Goal: Information Seeking & Learning: Learn about a topic

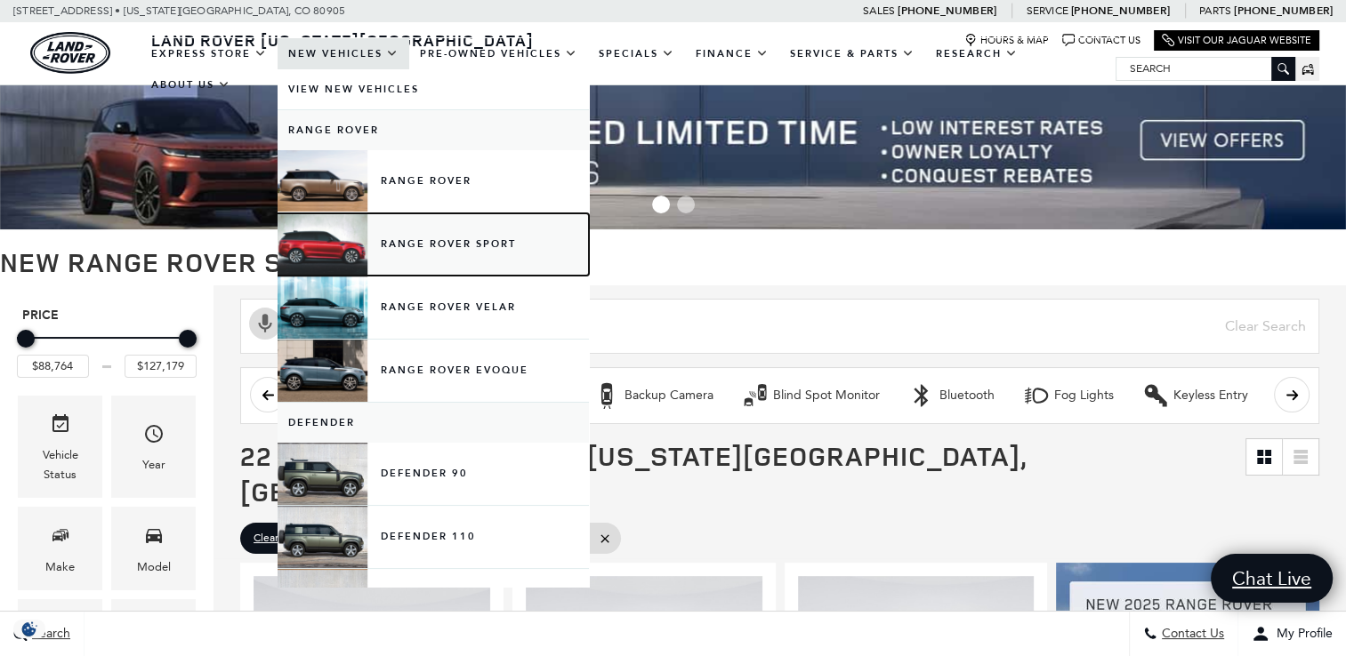
click at [449, 238] on link "Range Rover Sport" at bounding box center [433, 244] width 311 height 62
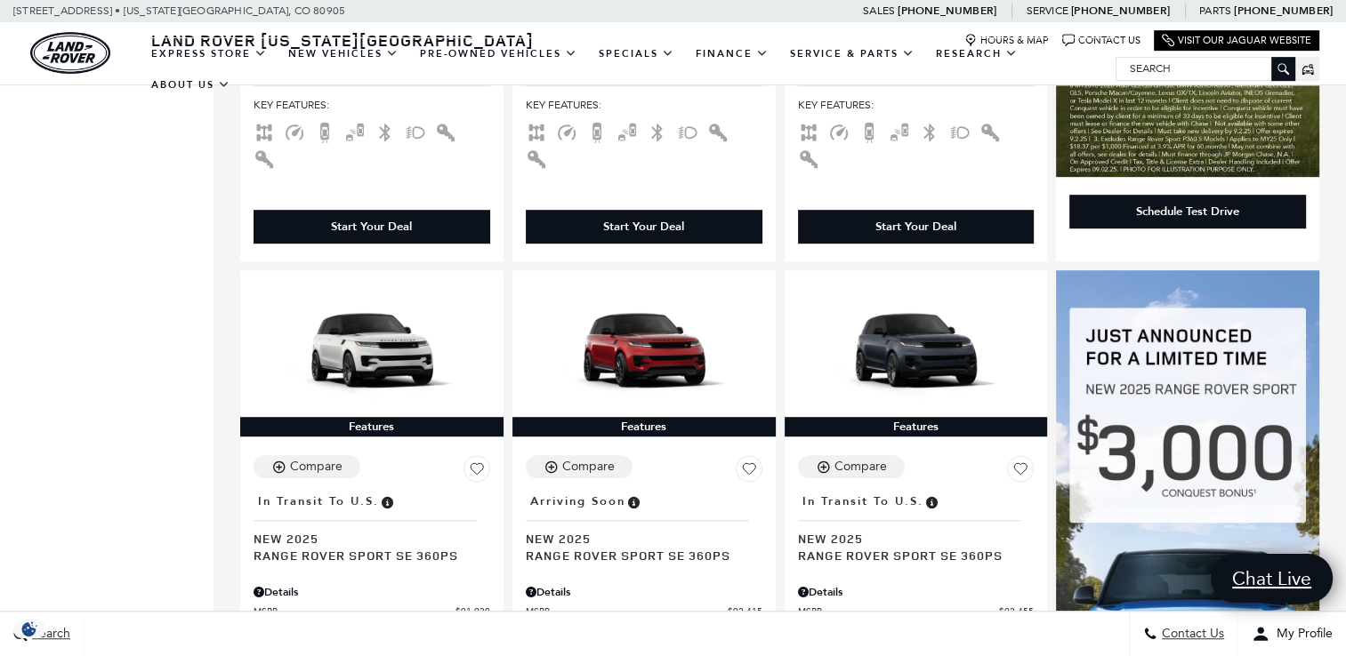
scroll to position [1039, 0]
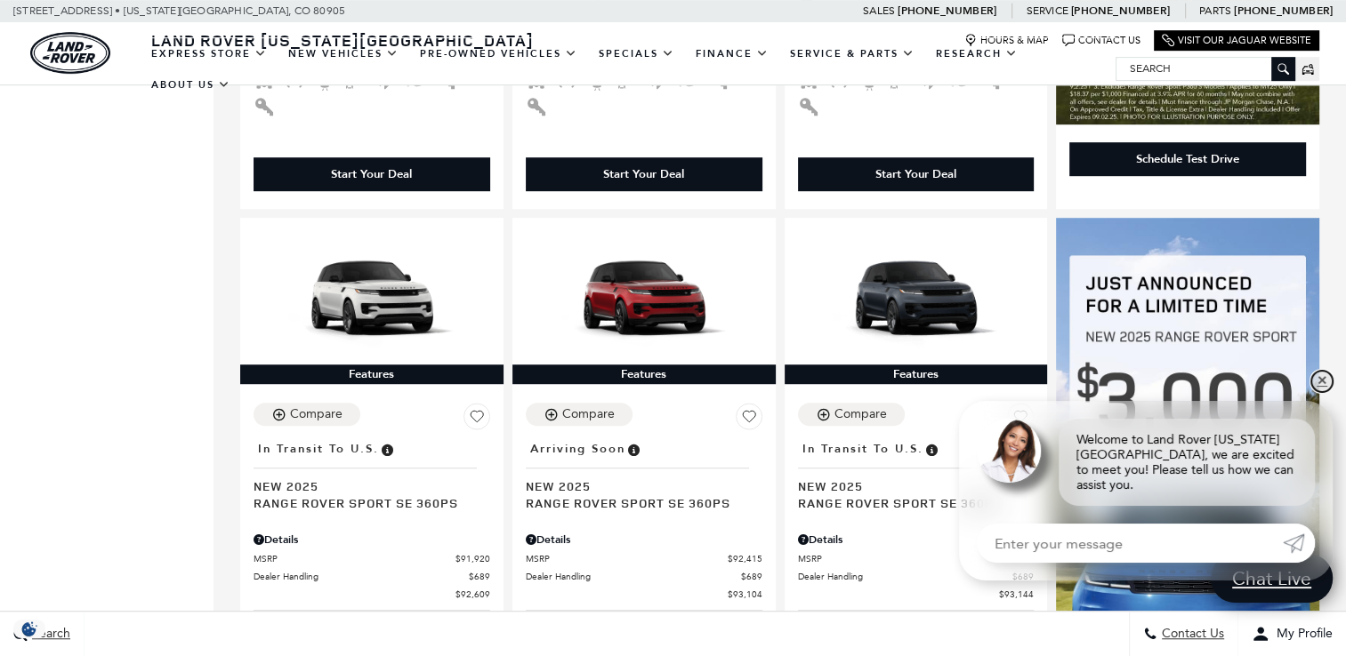
click at [1322, 392] on link "✕" at bounding box center [1321, 381] width 21 height 21
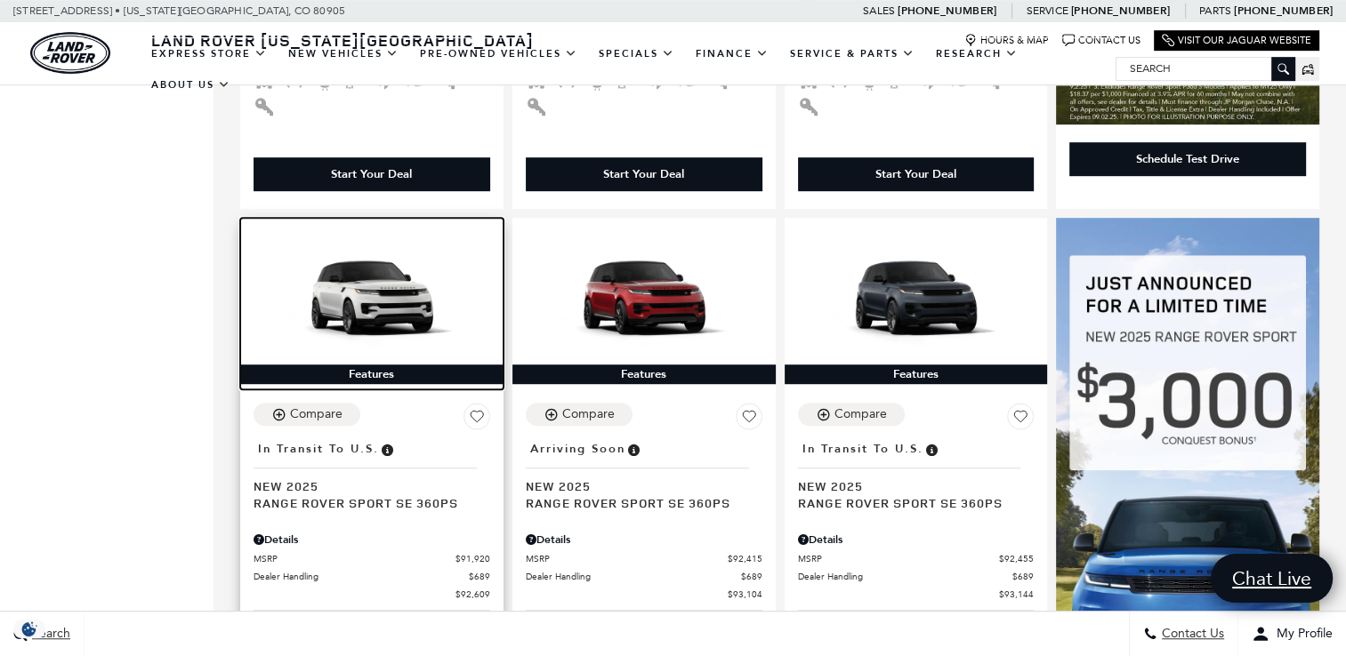
click at [356, 258] on img at bounding box center [372, 297] width 237 height 133
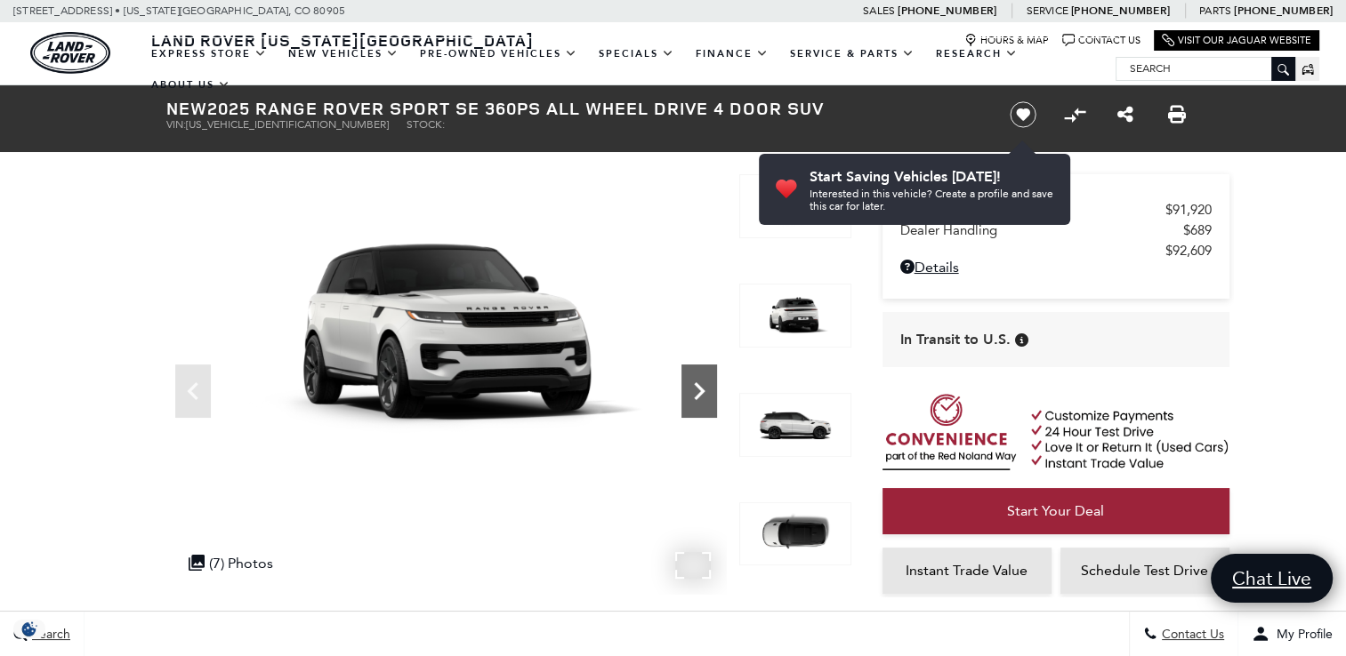
click at [701, 383] on icon "Next" at bounding box center [699, 392] width 36 height 36
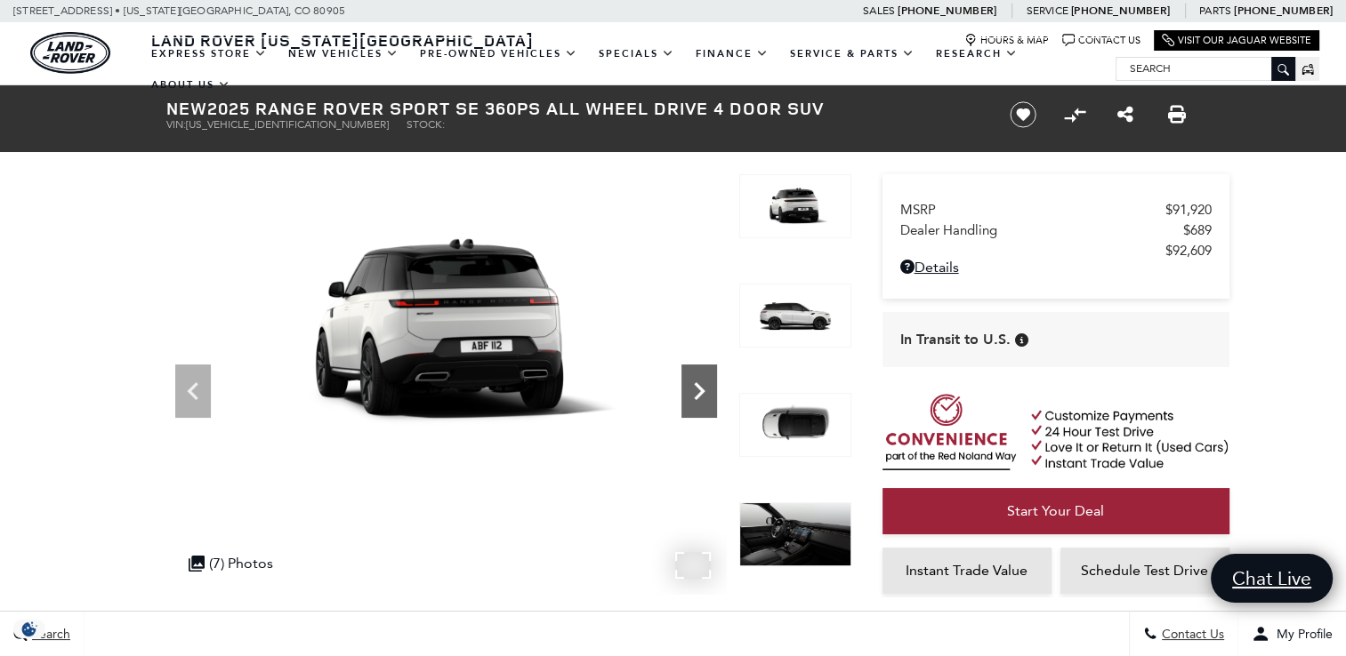
click at [701, 383] on icon "Next" at bounding box center [699, 392] width 36 height 36
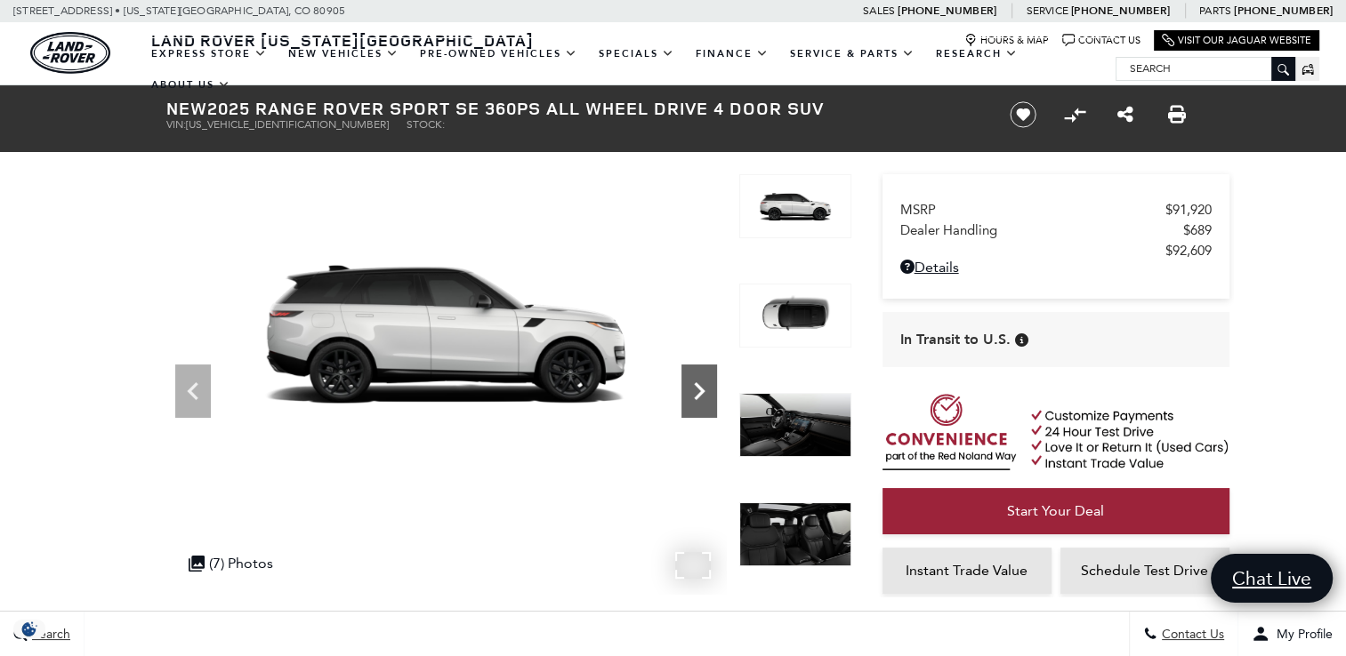
click at [701, 383] on icon "Next" at bounding box center [699, 392] width 36 height 36
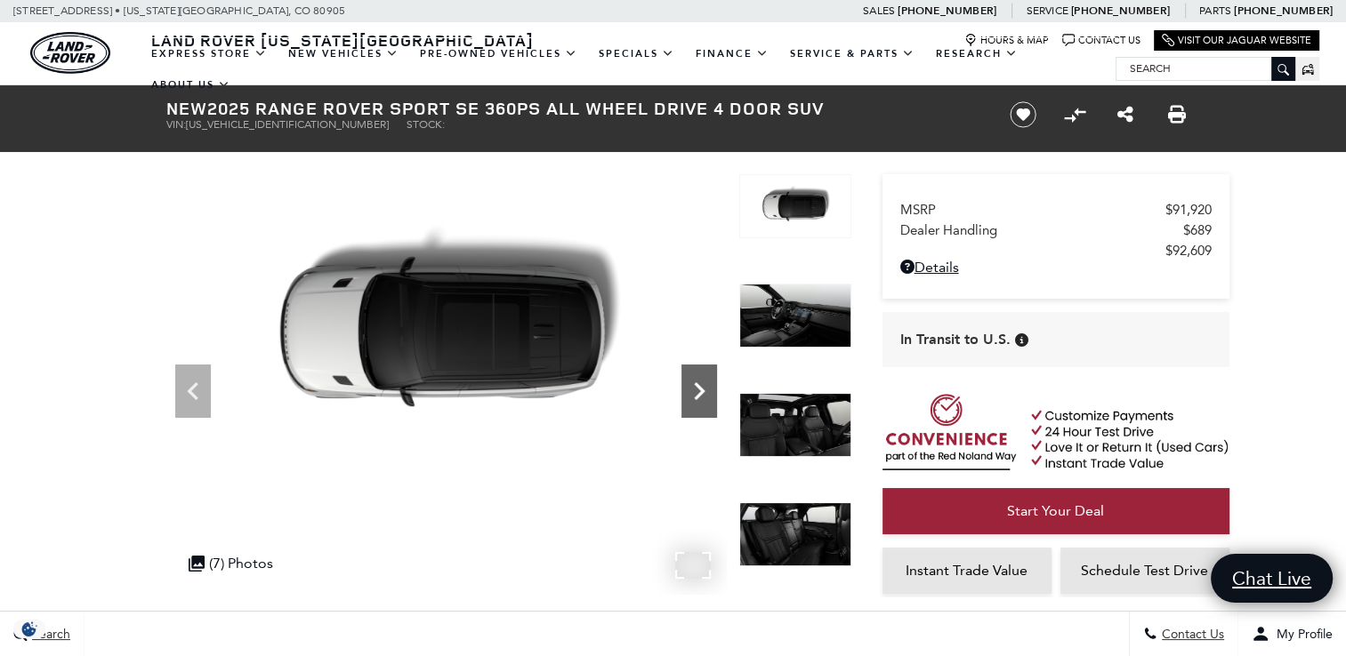
click at [701, 383] on icon "Next" at bounding box center [699, 392] width 36 height 36
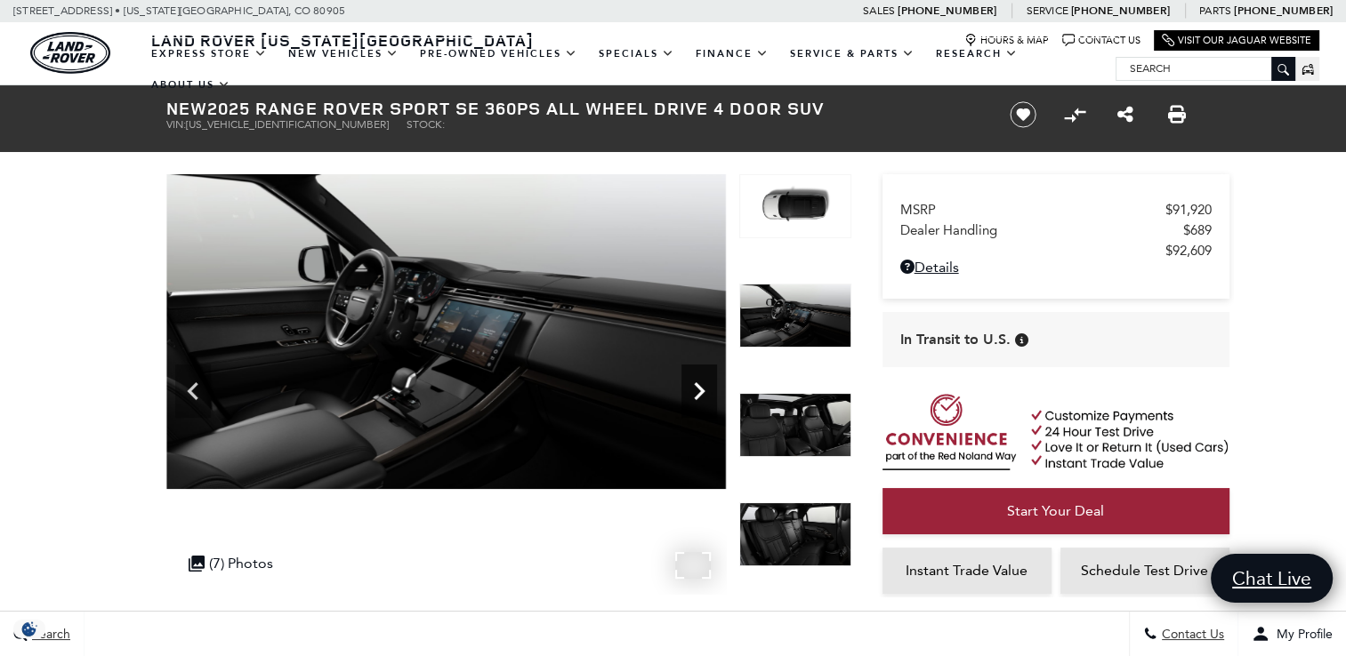
click at [701, 383] on icon "Next" at bounding box center [699, 392] width 36 height 36
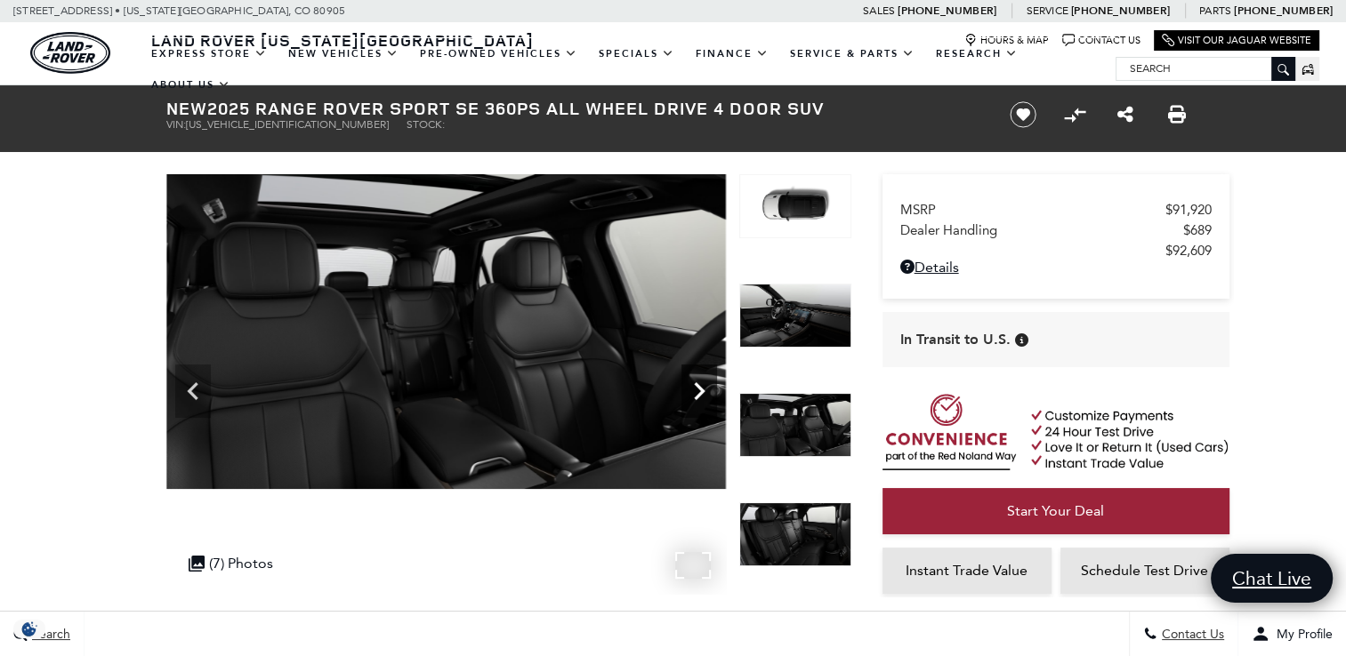
click at [701, 383] on icon "Next" at bounding box center [699, 392] width 36 height 36
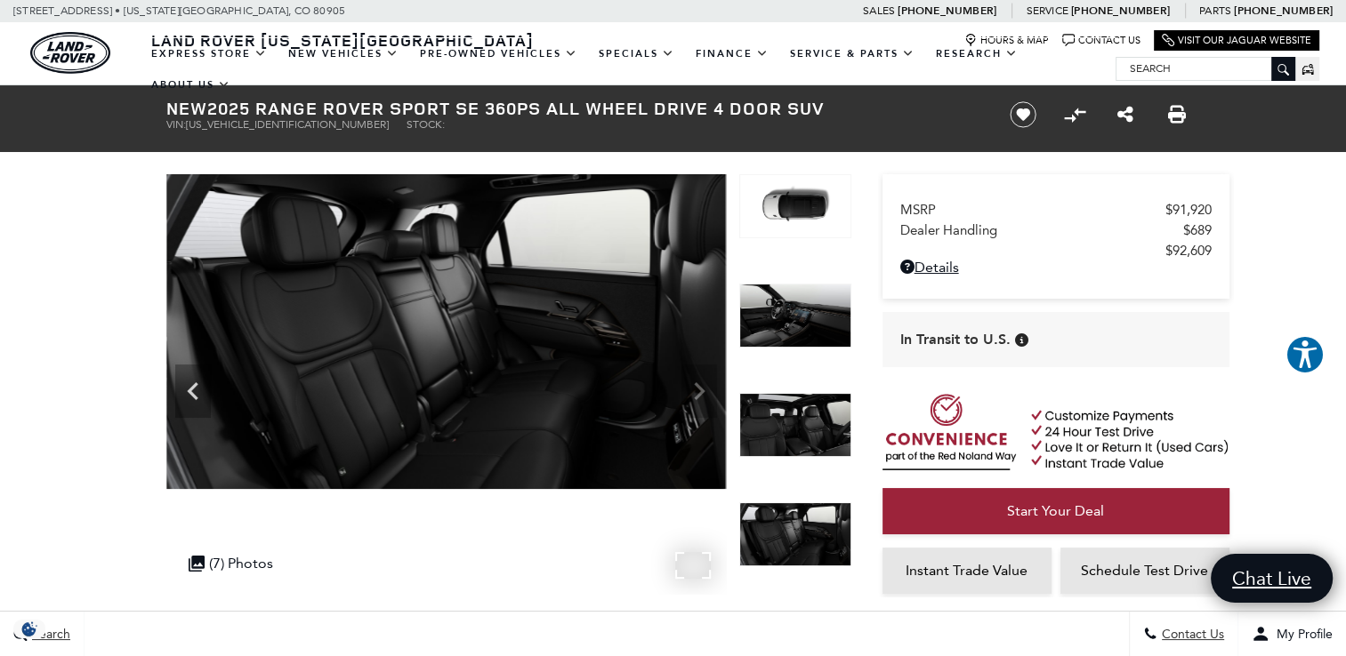
click at [701, 383] on img at bounding box center [446, 331] width 560 height 315
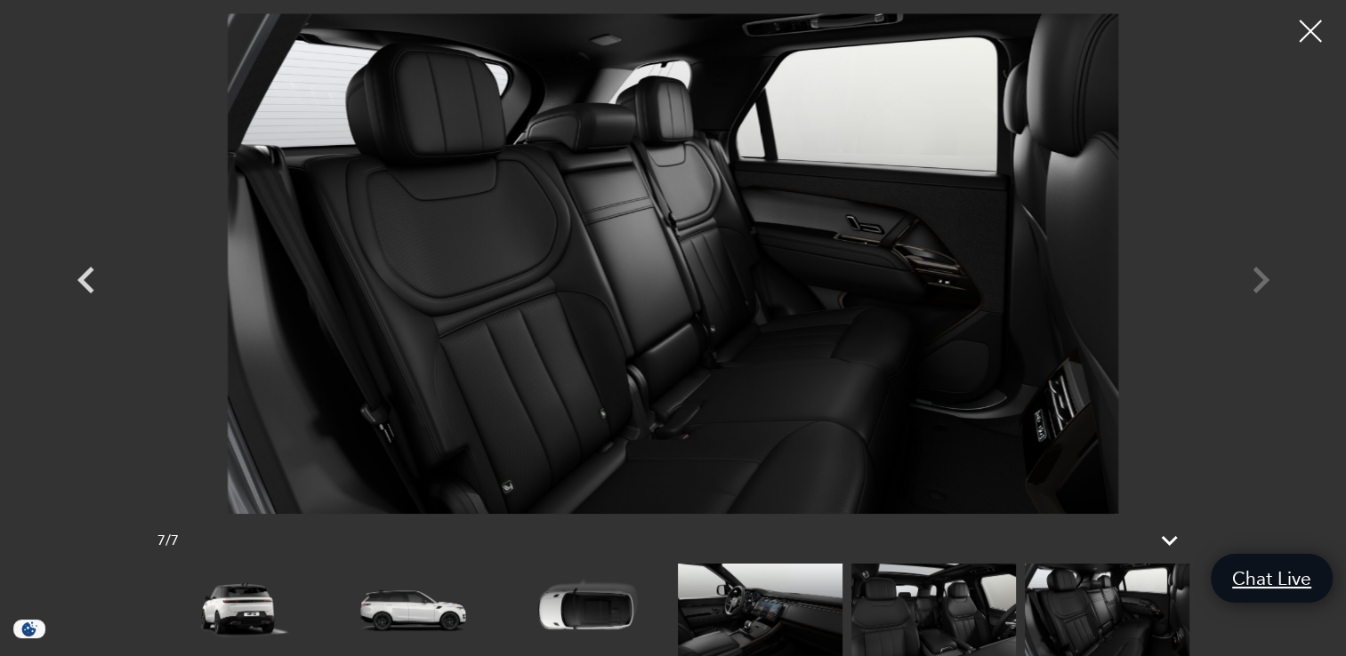
click at [1260, 283] on div at bounding box center [673, 263] width 1245 height 501
click at [85, 289] on icon "Previous" at bounding box center [86, 280] width 53 height 53
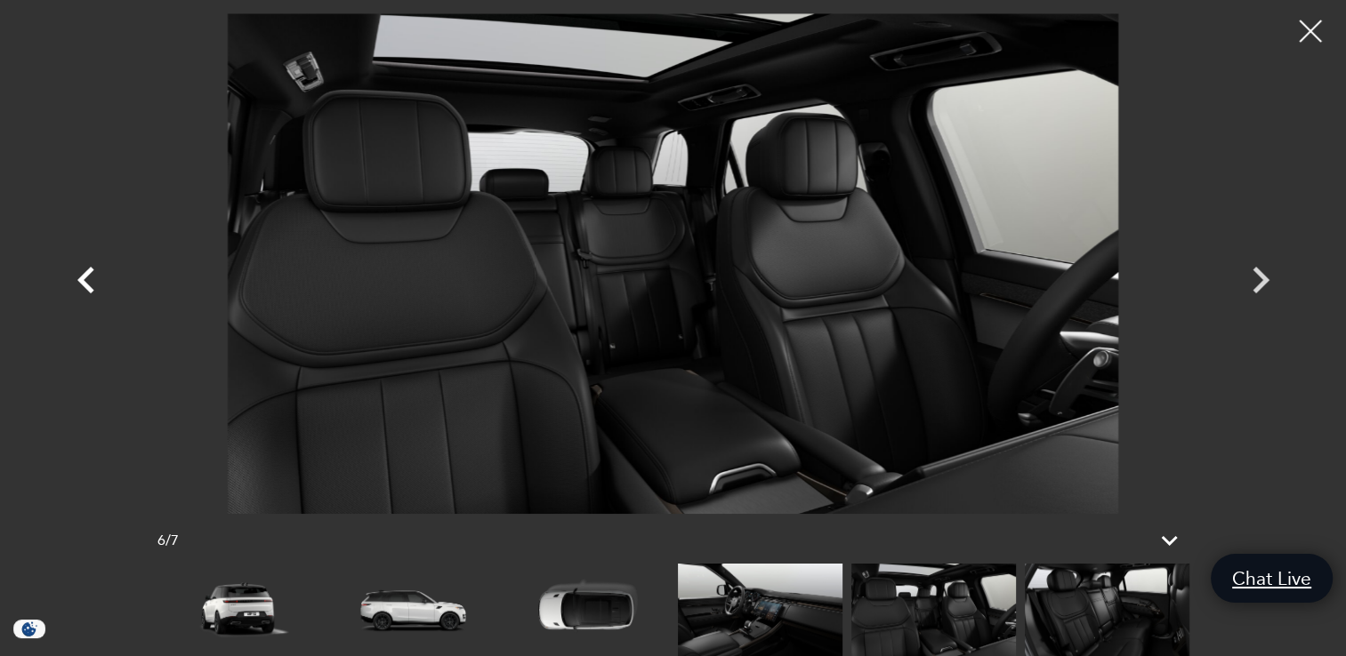
click at [85, 289] on icon "Previous" at bounding box center [86, 280] width 53 height 53
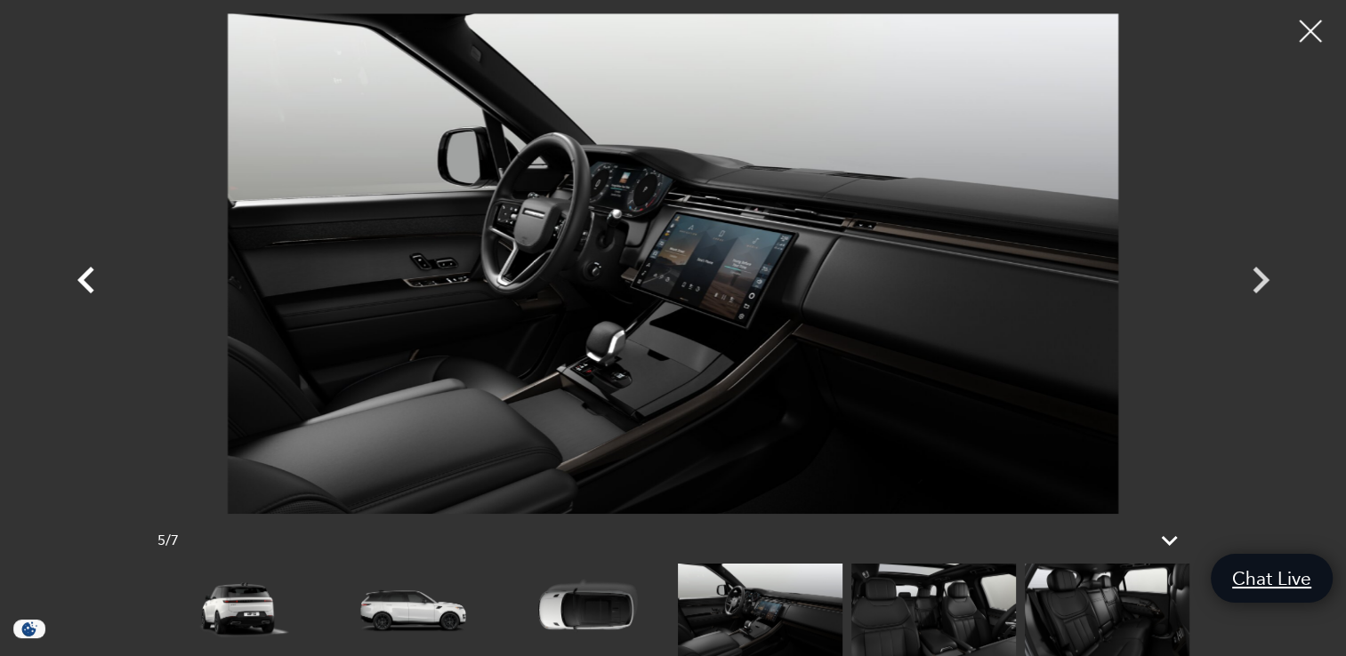
click at [85, 289] on icon "Previous" at bounding box center [86, 280] width 53 height 53
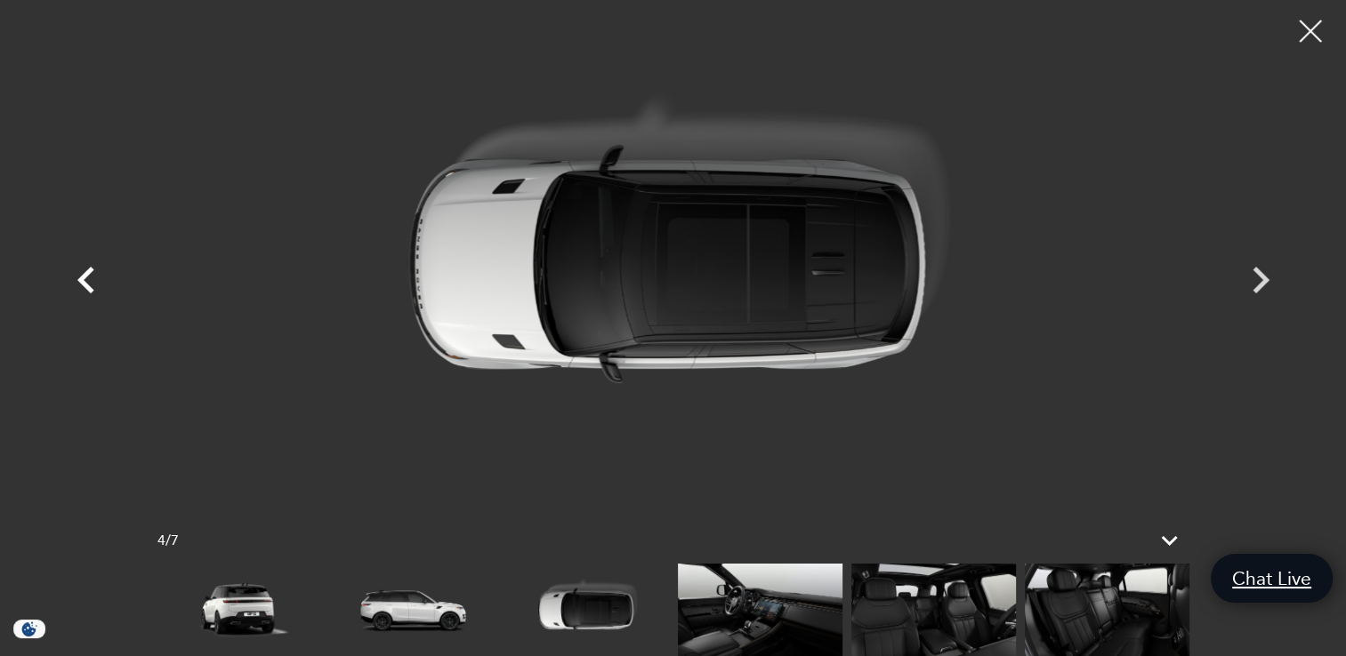
click at [85, 289] on icon "Previous" at bounding box center [86, 280] width 53 height 53
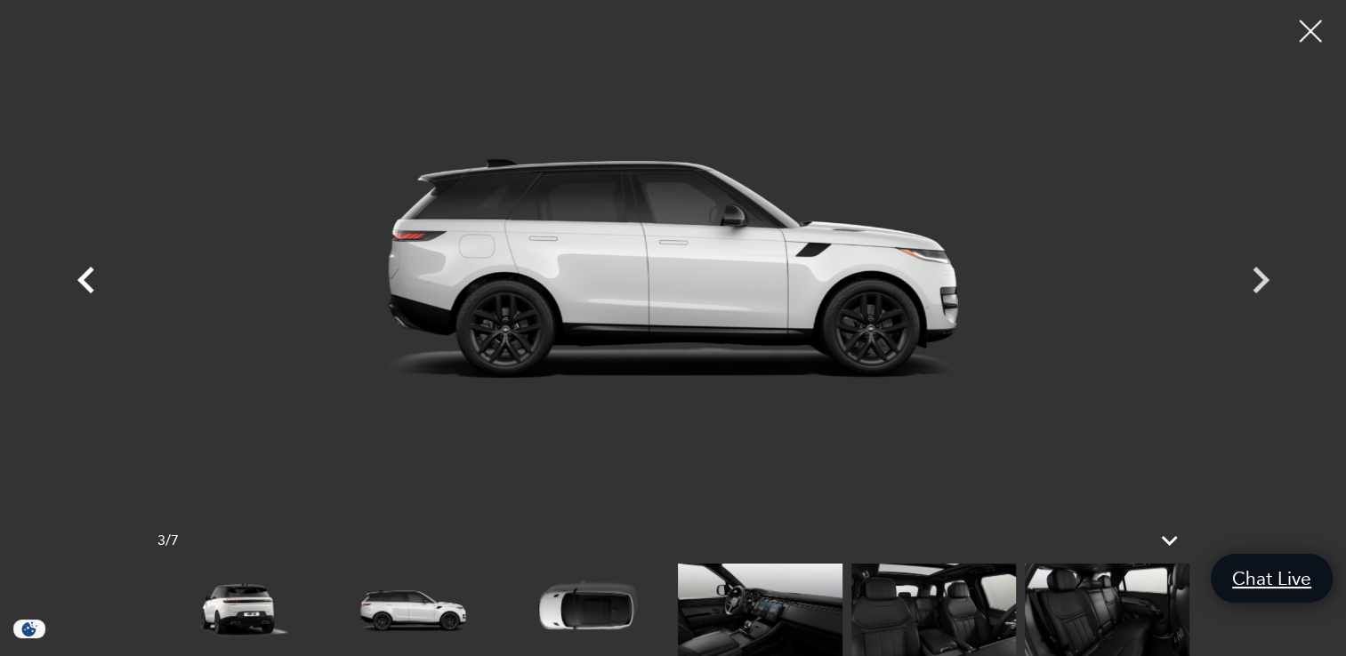
click at [85, 289] on icon "Previous" at bounding box center [86, 280] width 53 height 53
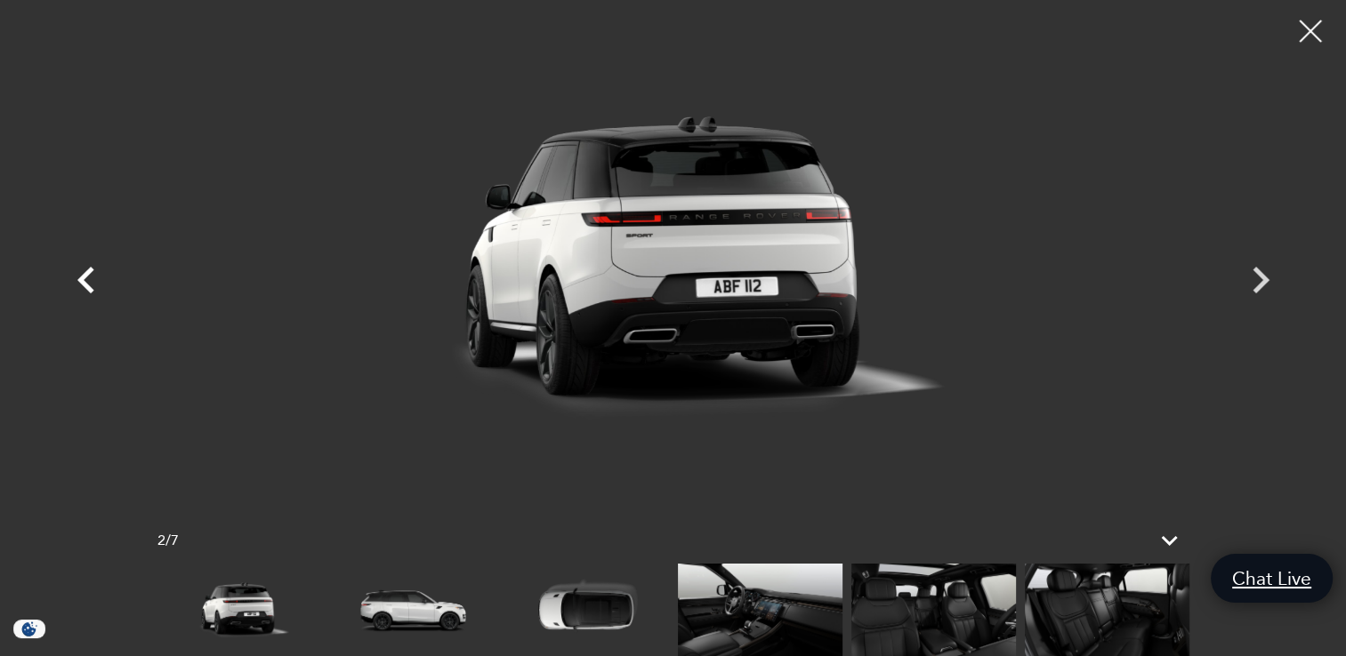
click at [85, 289] on icon "Previous" at bounding box center [86, 280] width 53 height 53
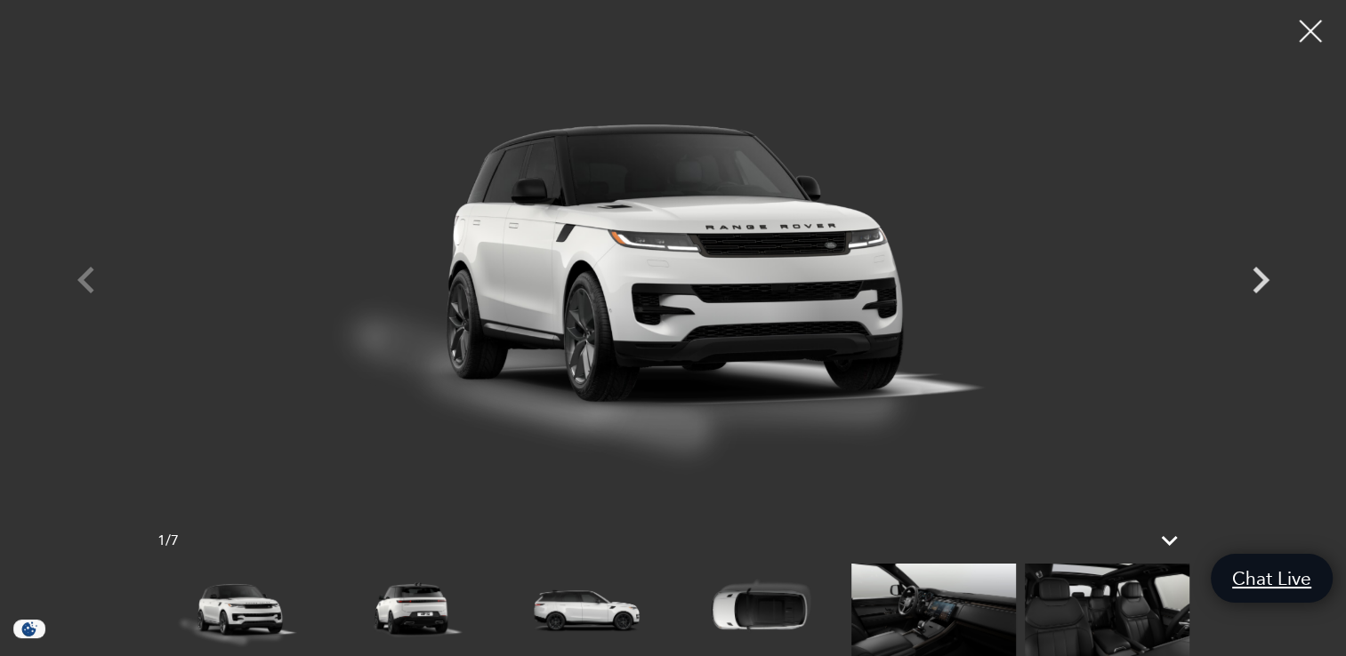
click at [85, 289] on div at bounding box center [673, 263] width 1245 height 501
click at [1315, 30] on div at bounding box center [1310, 31] width 47 height 47
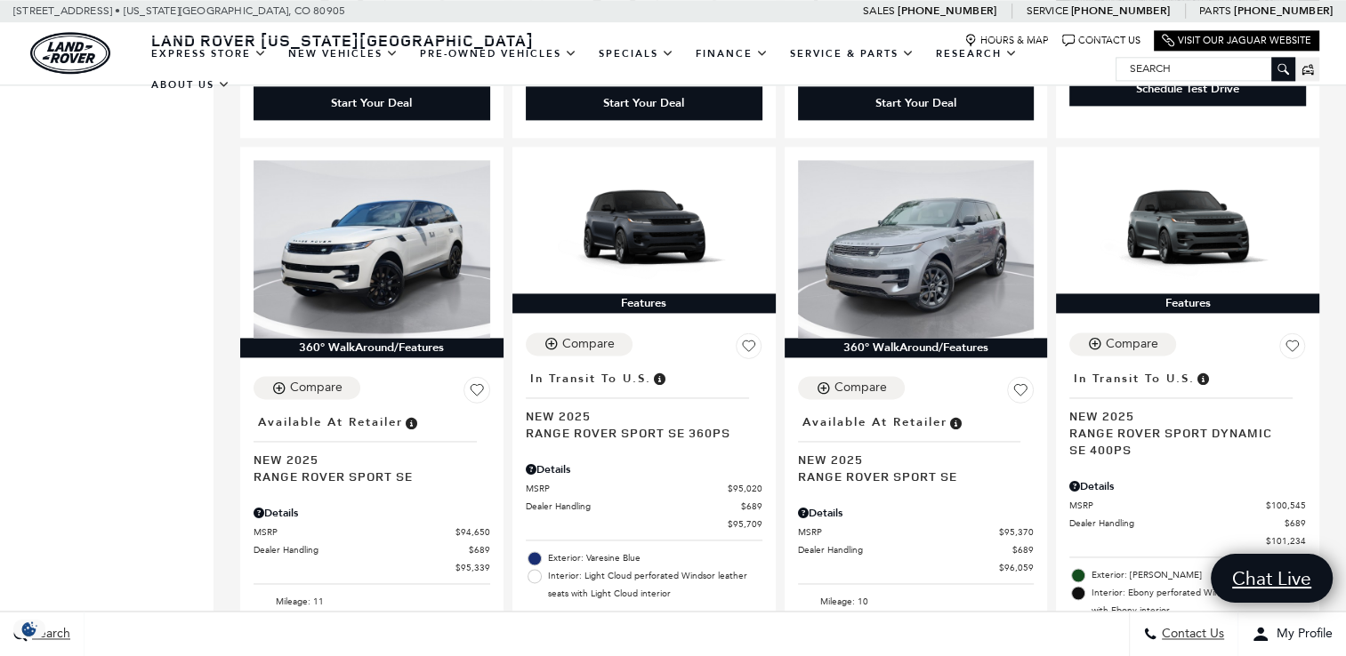
scroll to position [2493, 0]
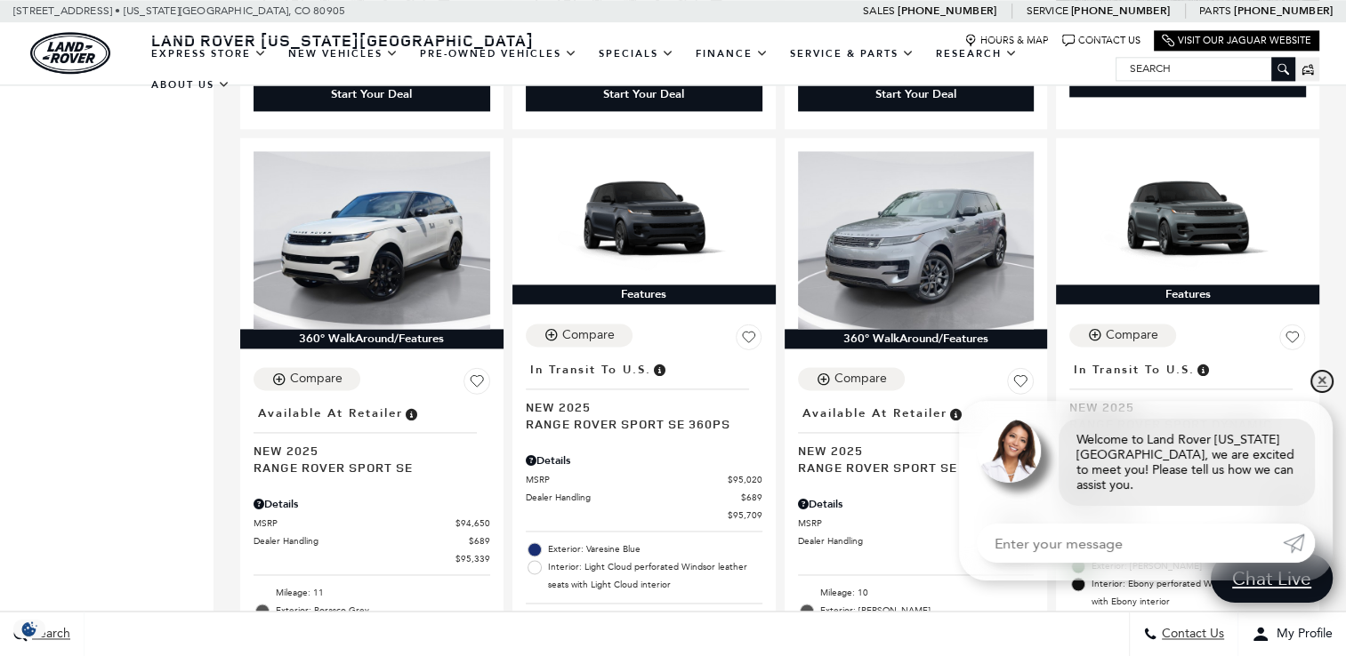
click at [1317, 392] on link "✕" at bounding box center [1321, 381] width 21 height 21
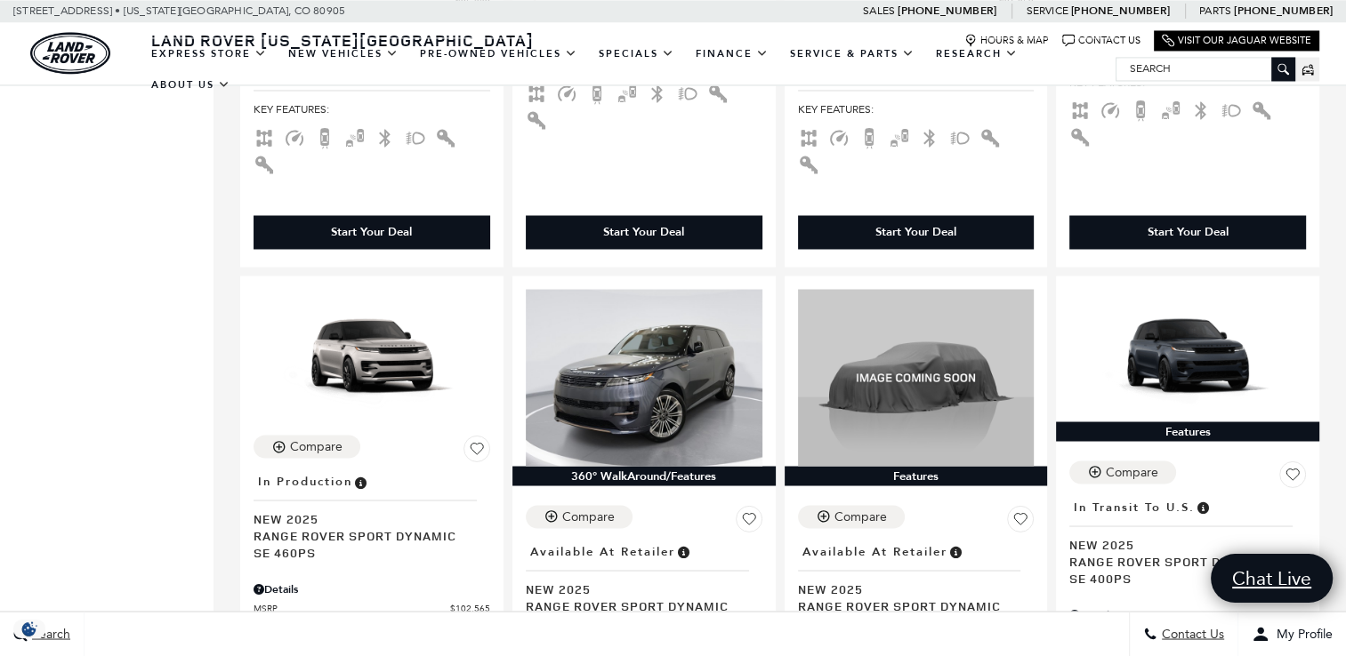
scroll to position [3094, 0]
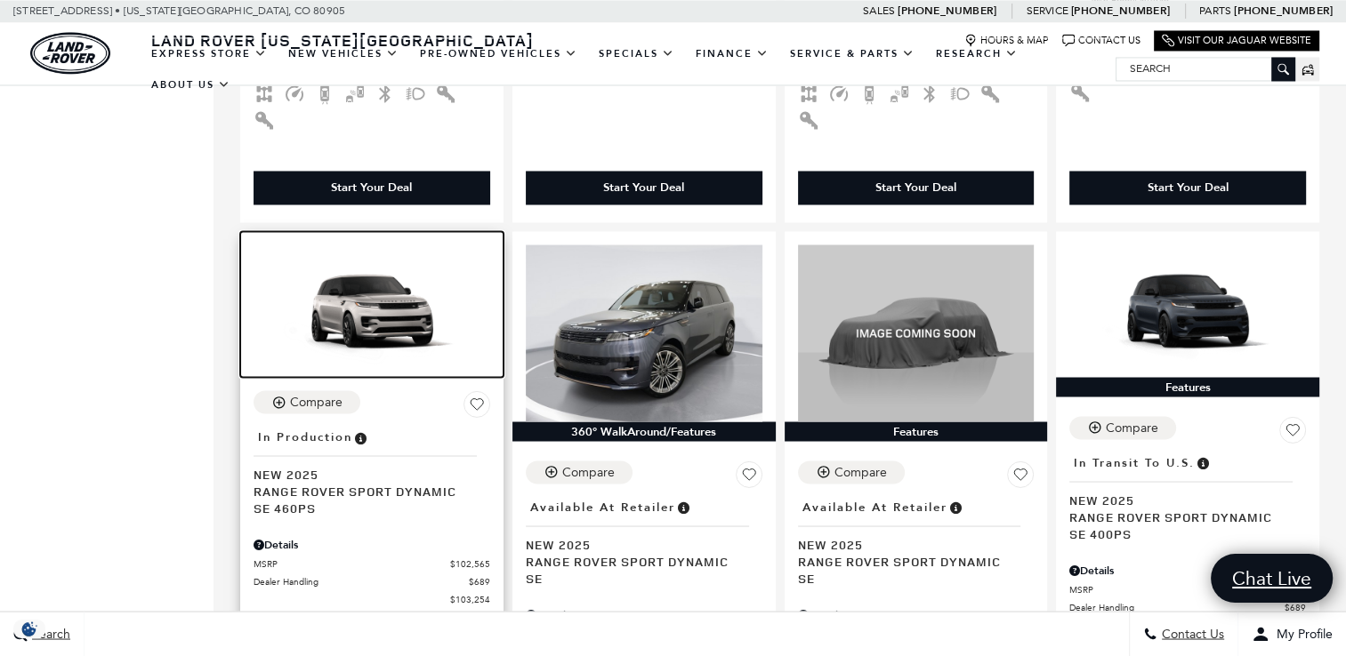
click at [376, 277] on img at bounding box center [372, 311] width 237 height 133
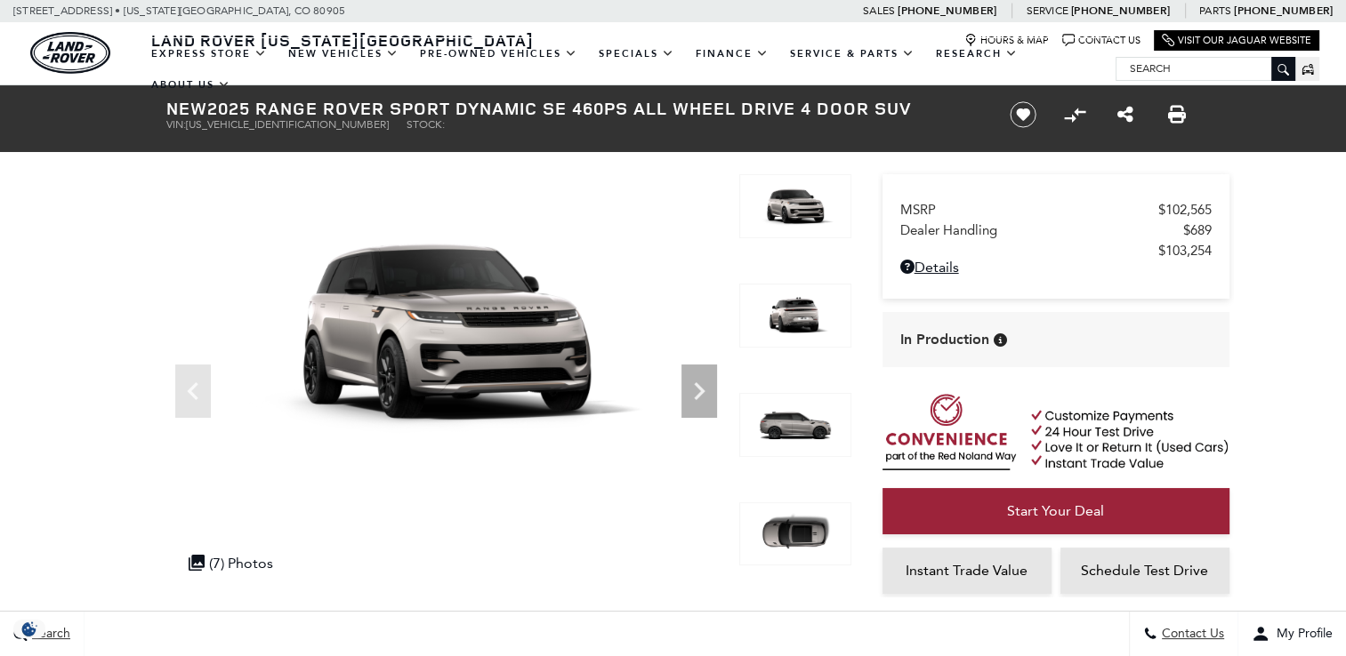
click at [499, 368] on img at bounding box center [446, 331] width 560 height 315
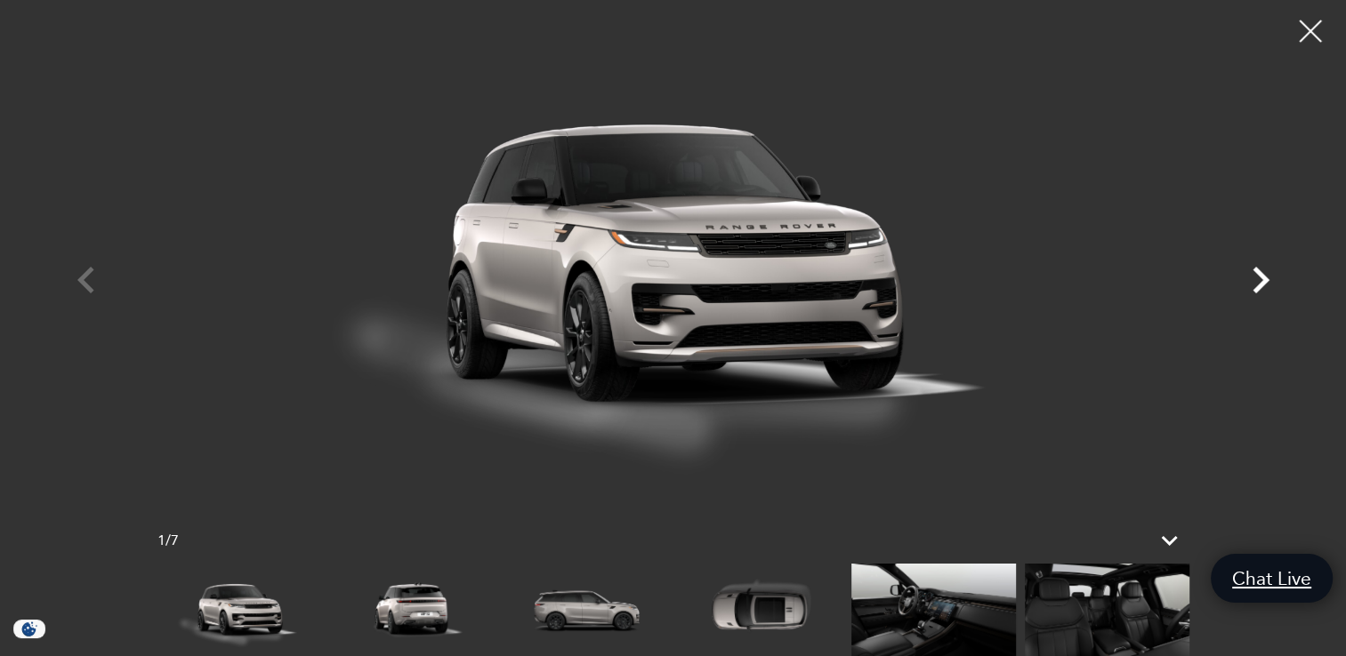
click at [1256, 279] on icon "Next" at bounding box center [1260, 280] width 53 height 53
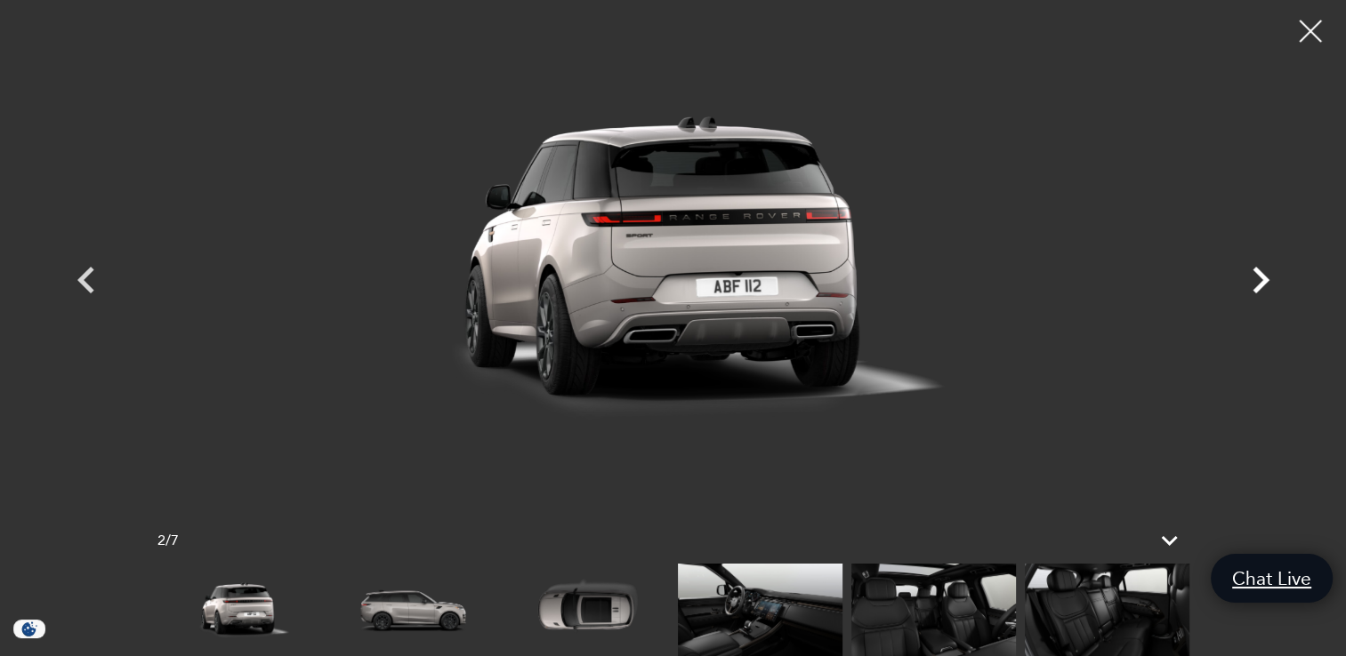
click at [1256, 279] on icon "Next" at bounding box center [1260, 280] width 53 height 53
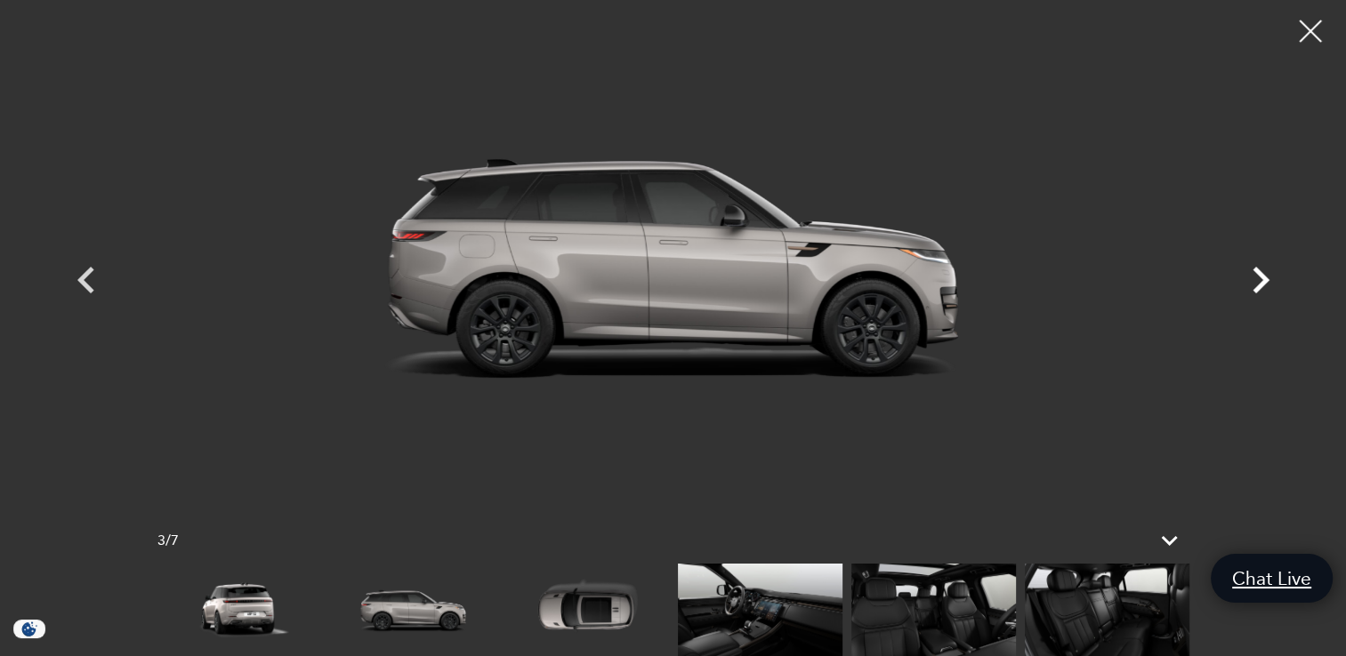
click at [1256, 279] on icon "Next" at bounding box center [1260, 280] width 53 height 53
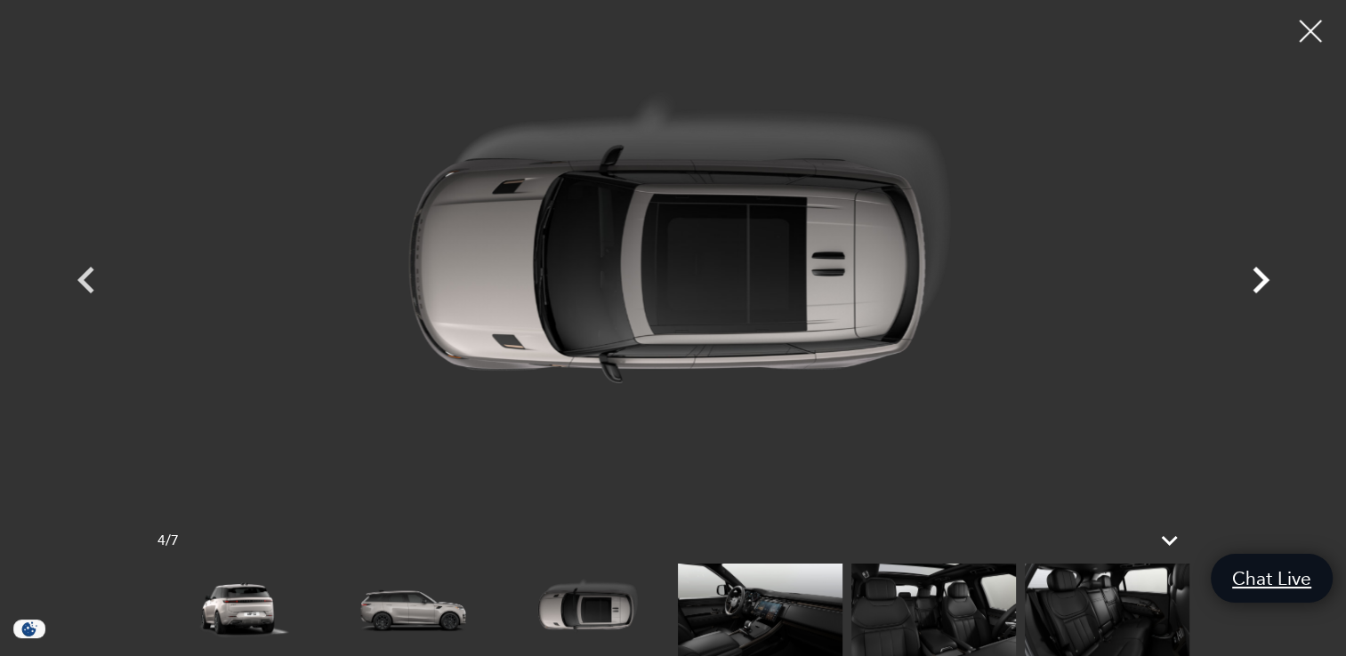
click at [1256, 279] on icon "Next" at bounding box center [1260, 280] width 53 height 53
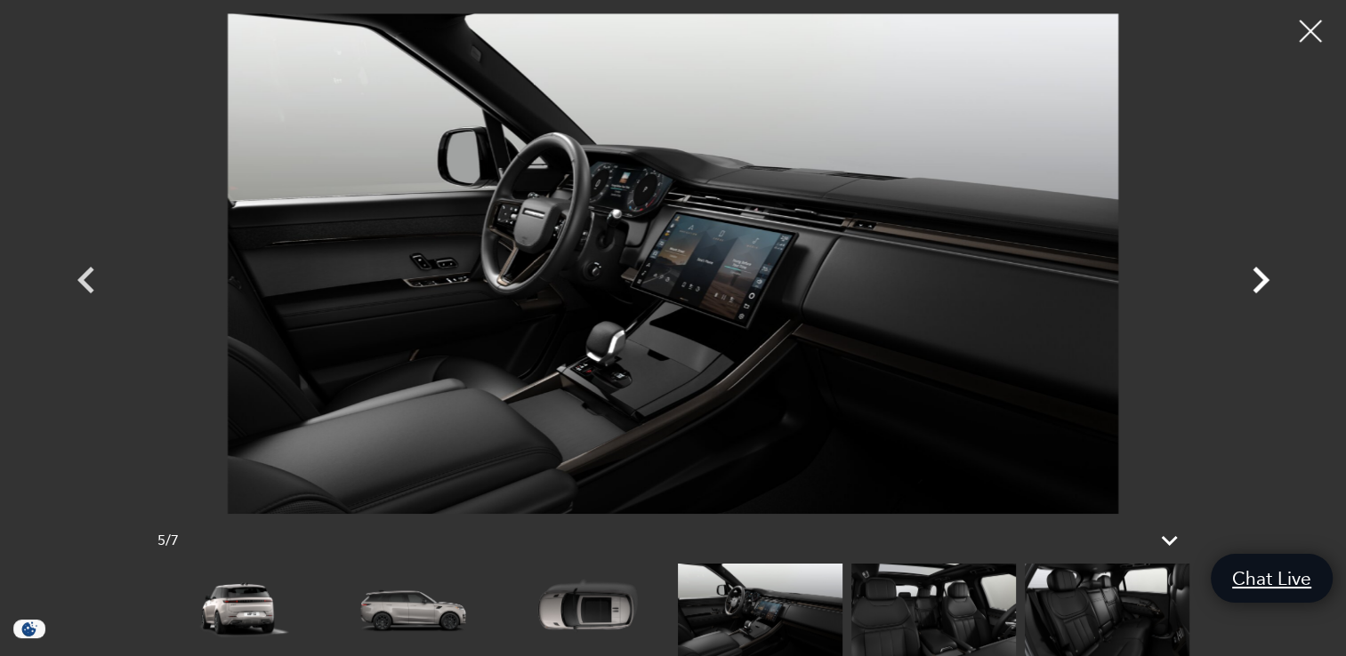
click at [1256, 279] on icon "Next" at bounding box center [1260, 280] width 53 height 53
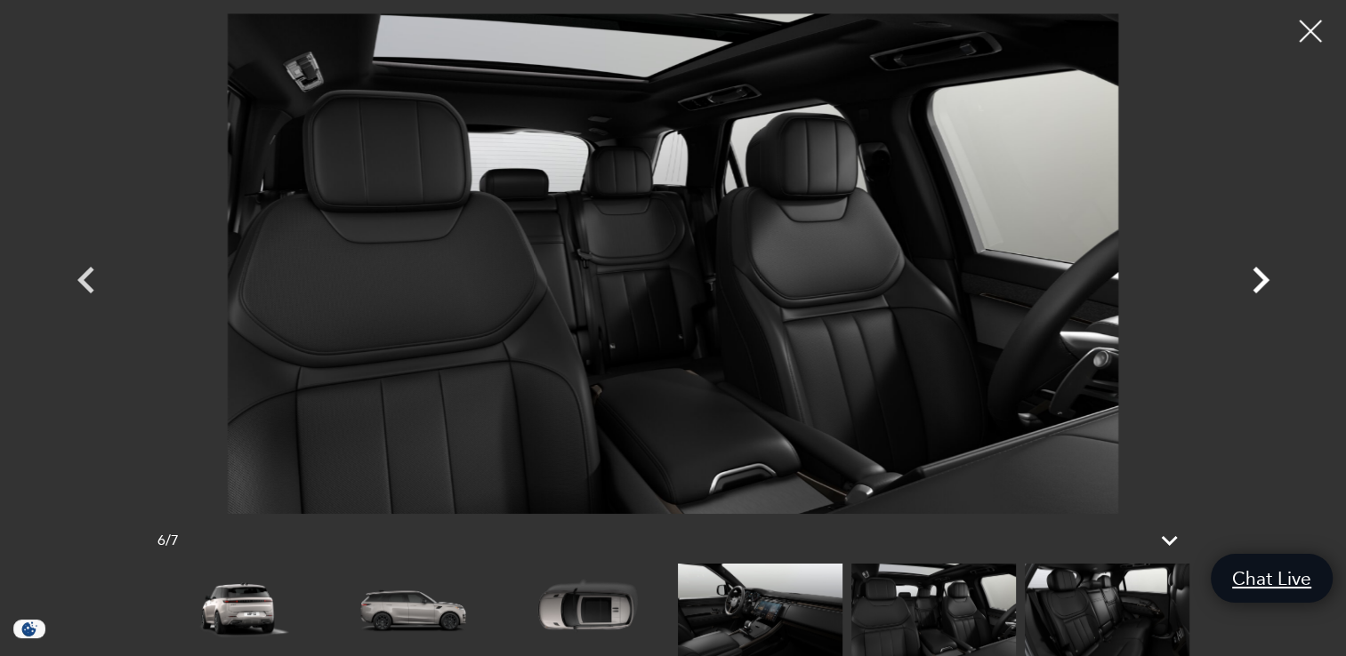
click at [1256, 279] on icon "Next" at bounding box center [1260, 280] width 53 height 53
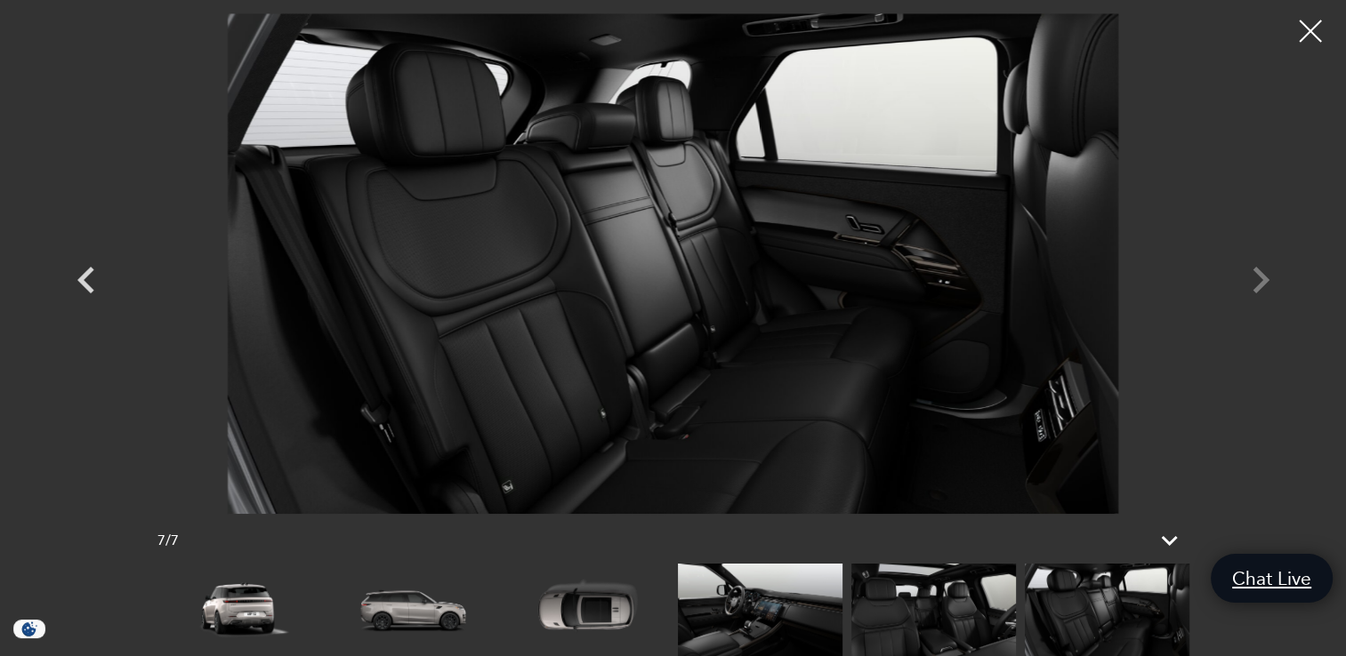
click at [1256, 279] on div at bounding box center [673, 263] width 1245 height 501
click at [389, 620] on img at bounding box center [413, 610] width 165 height 93
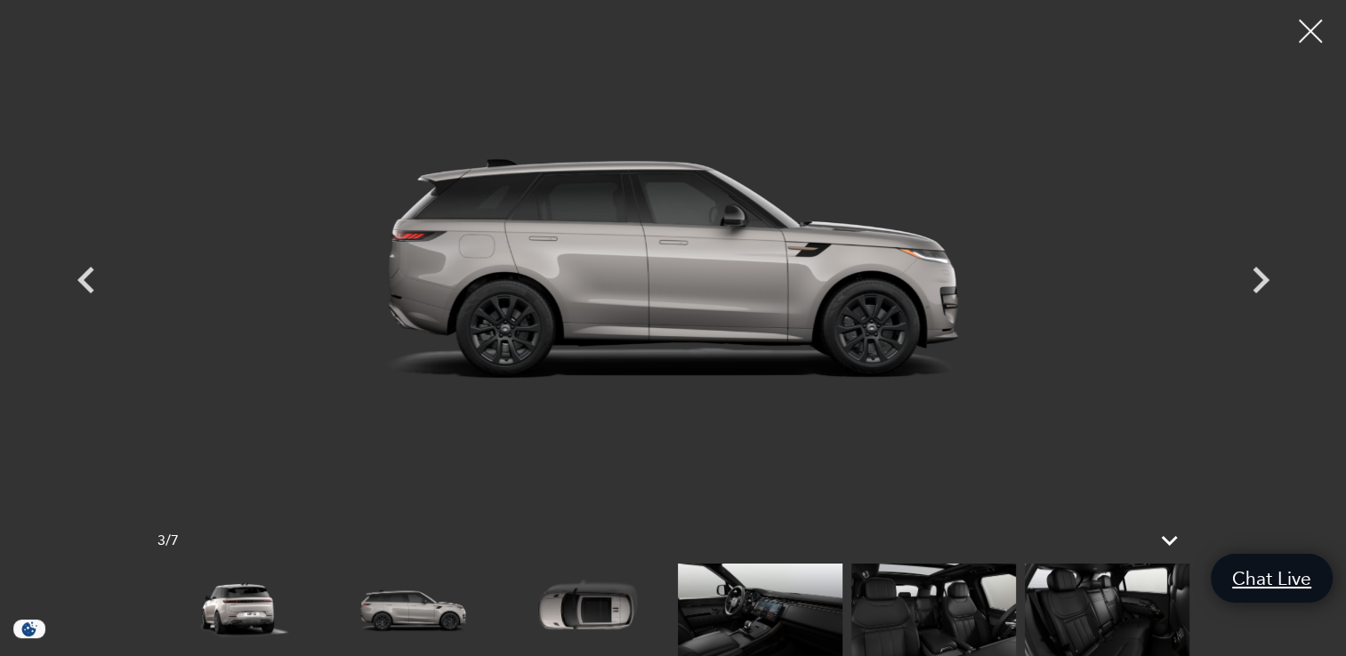
click at [1313, 34] on div at bounding box center [1310, 31] width 47 height 47
